Goal: Find specific page/section: Find specific page/section

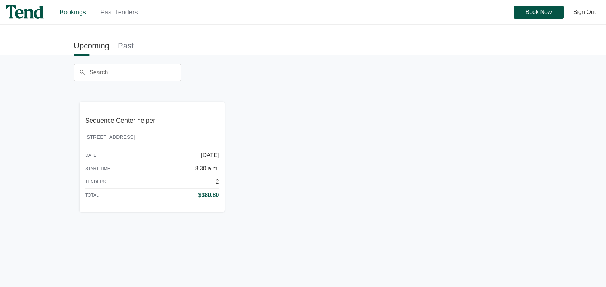
click at [25, 14] on img at bounding box center [25, 11] width 38 height 13
